Goal: Navigation & Orientation: Find specific page/section

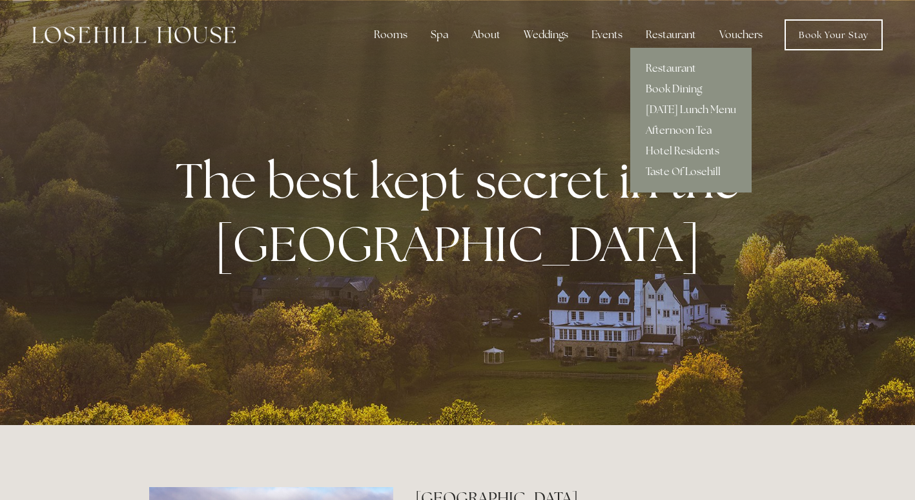
click at [703, 130] on link "Afternoon Tea" at bounding box center [690, 130] width 121 height 21
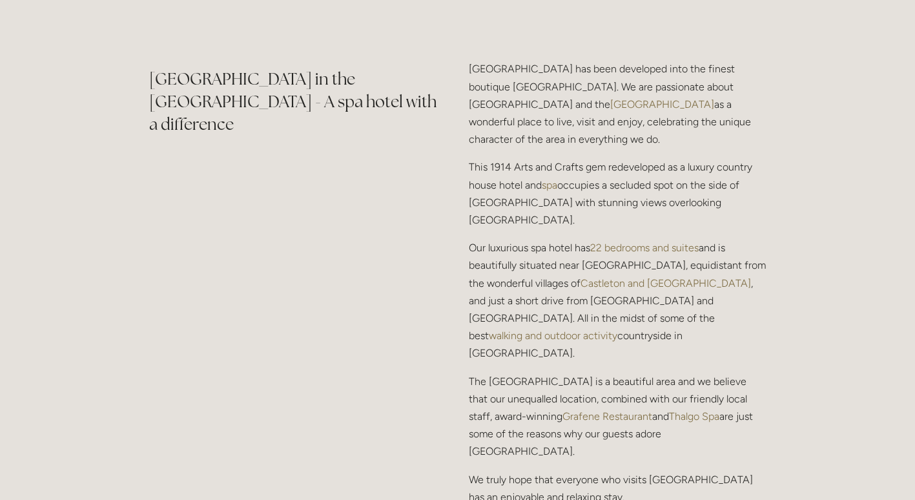
scroll to position [1537, 0]
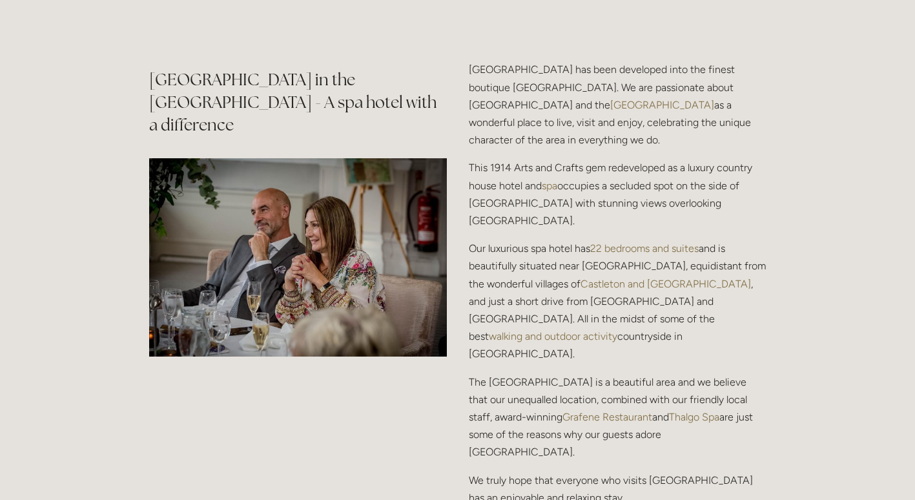
click at [555, 180] on link "spa" at bounding box center [549, 186] width 15 height 12
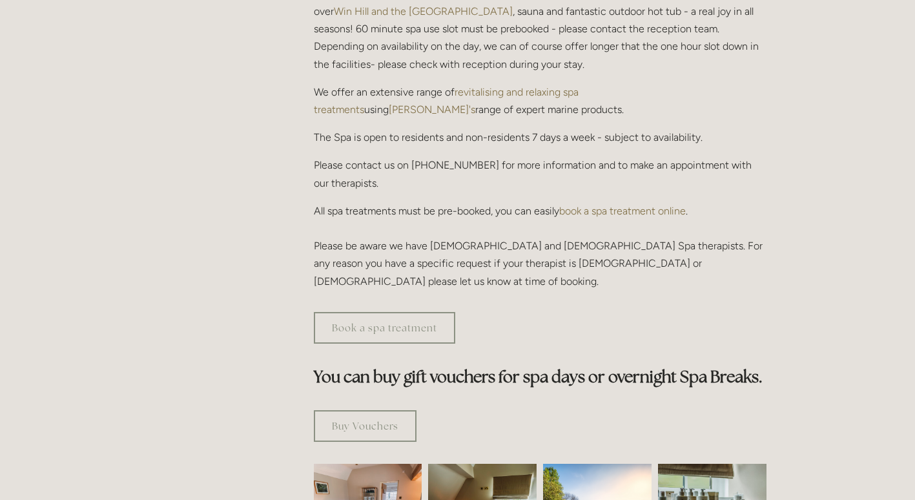
scroll to position [465, 0]
click at [419, 313] on link "Book a spa treatment" at bounding box center [384, 329] width 141 height 32
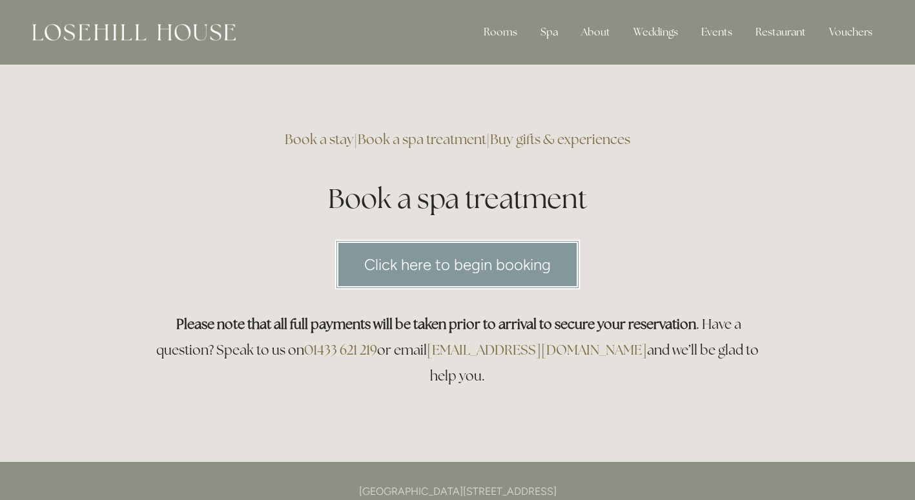
click at [466, 271] on link "Click here to begin booking" at bounding box center [457, 265] width 245 height 50
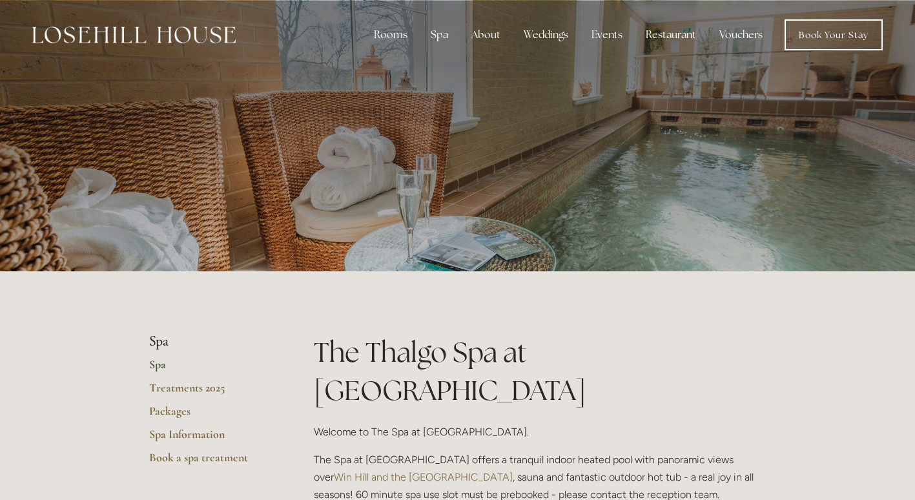
scroll to position [465, 0]
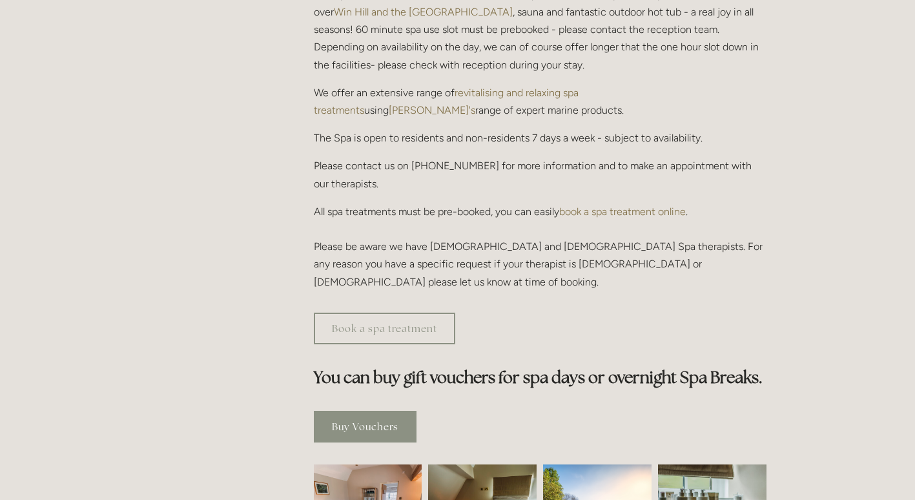
click at [368, 411] on link "Buy Vouchers" at bounding box center [365, 427] width 103 height 32
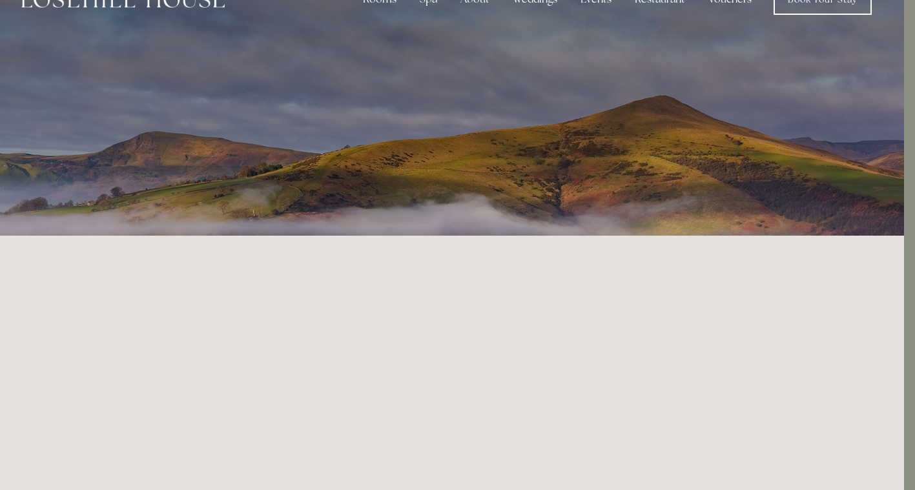
scroll to position [0, 11]
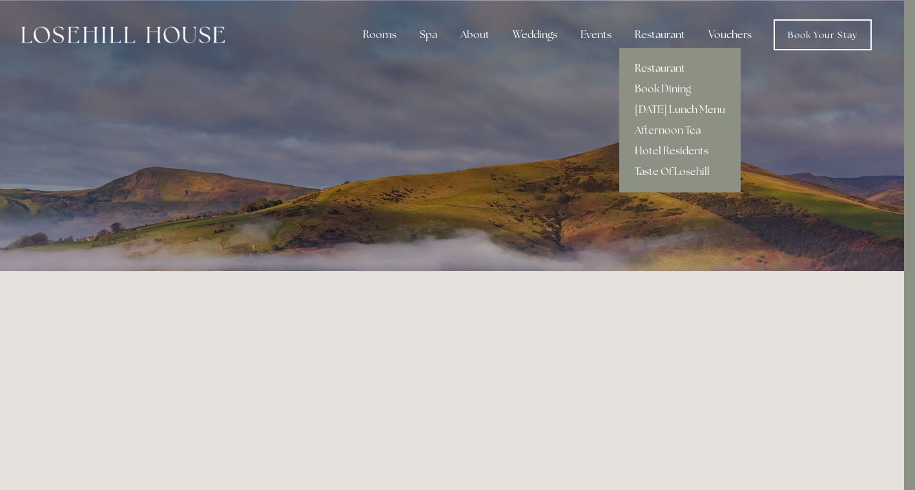
click at [677, 68] on link "Restaurant" at bounding box center [679, 68] width 121 height 21
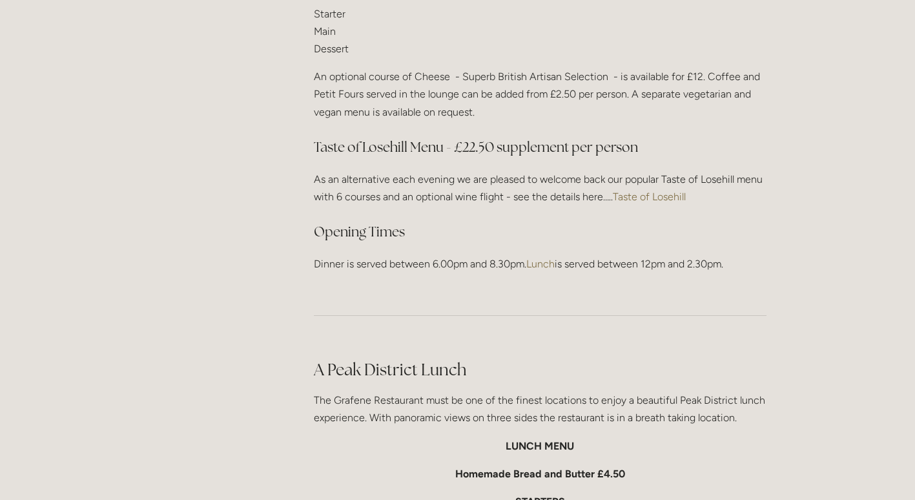
scroll to position [1763, 0]
